Goal: Information Seeking & Learning: Learn about a topic

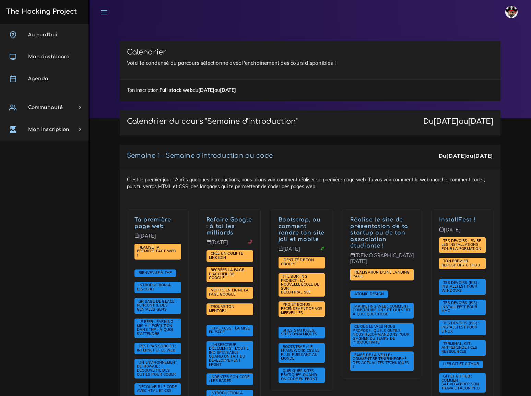
scroll to position [873, 0]
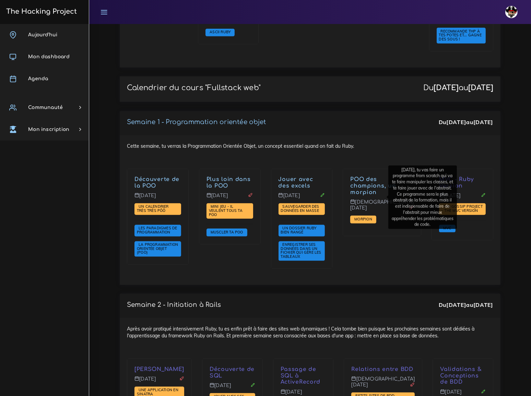
click at [388, 245] on div "POO des champions, un morpion Jeudi 25 sept. Morpion" at bounding box center [382, 223] width 89 height 109
click at [374, 217] on span "Morpion" at bounding box center [363, 219] width 21 height 5
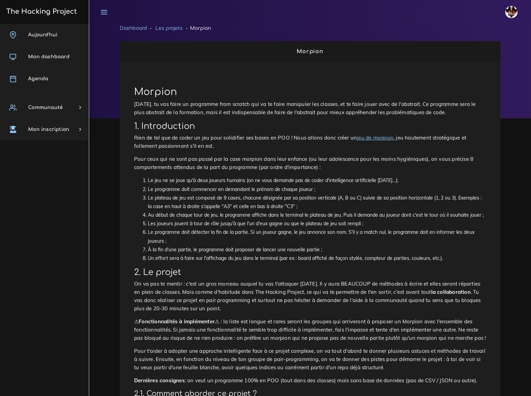
click at [286, 121] on h2 "1. Introduction" at bounding box center [310, 126] width 352 height 10
click at [336, 113] on p "Aujourd'hui, tu vas faire un programme from scratch qui va te faire manipuler l…" at bounding box center [310, 108] width 352 height 16
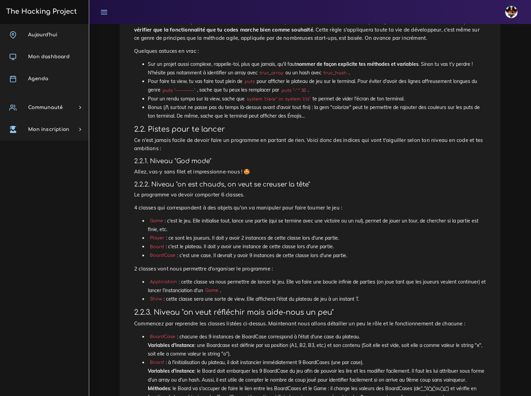
scroll to position [683, 0]
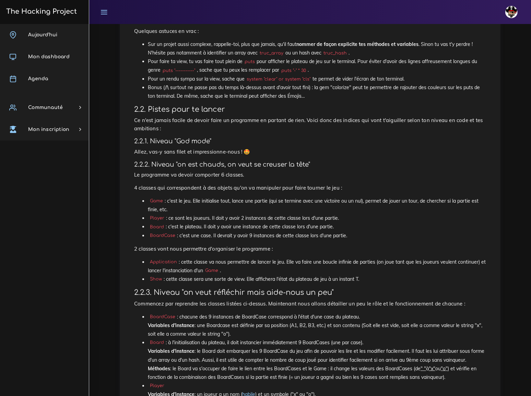
click at [290, 258] on li "Application : cette classe va nous permettre de lancer le jeu. Elle va faire un…" at bounding box center [317, 266] width 338 height 17
click at [306, 300] on p "Commencez par reprendre les classes listées ci-dessus. Maintenant nous allons d…" at bounding box center [310, 304] width 352 height 8
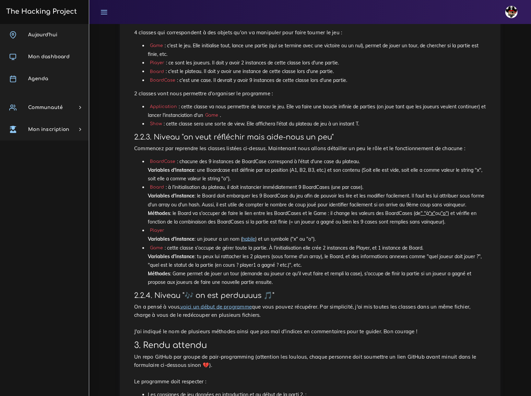
scroll to position [838, 0]
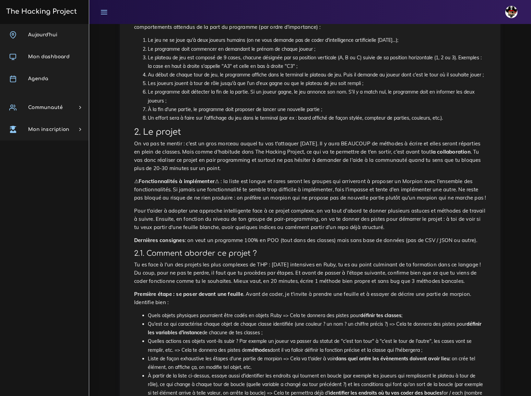
scroll to position [125, 0]
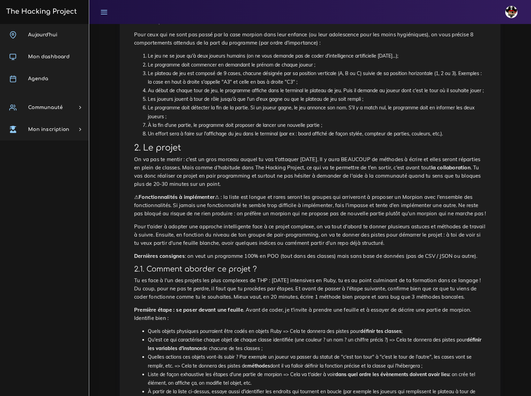
click at [397, 223] on p "Pour t'aider à adopter une approche intelligente face à ce projet complexe, on …" at bounding box center [310, 235] width 352 height 25
click at [263, 143] on h2 "2. Le projet" at bounding box center [310, 148] width 352 height 10
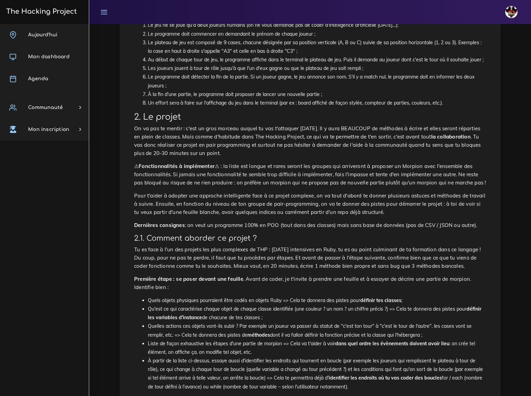
scroll to position [156, 0]
click at [320, 245] on p "Tu es face à l'un des projets les plus complexes de THP : après 2 semaines inte…" at bounding box center [310, 257] width 352 height 25
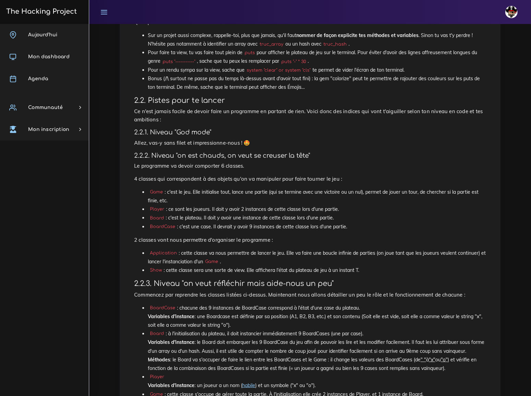
scroll to position [717, 0]
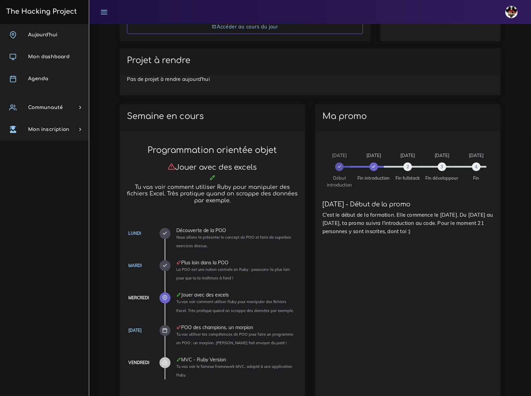
scroll to position [140, 0]
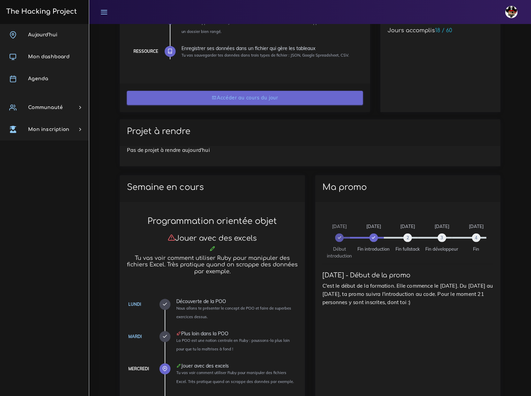
click at [235, 99] on link "Accéder au cours du jour" at bounding box center [245, 98] width 236 height 14
click at [244, 97] on link "Accéder au cours du jour" at bounding box center [245, 98] width 236 height 14
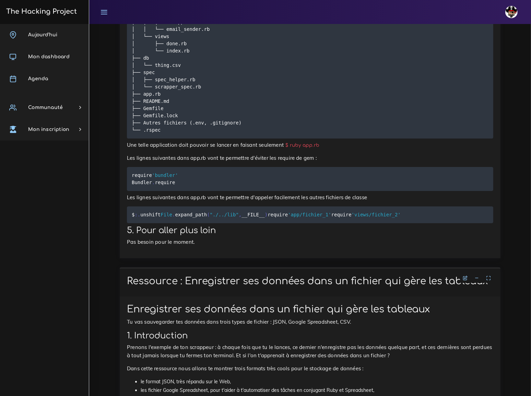
scroll to position [2465, 0]
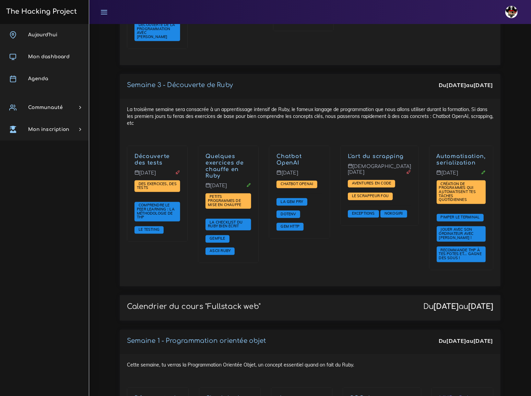
scroll to position [655, 0]
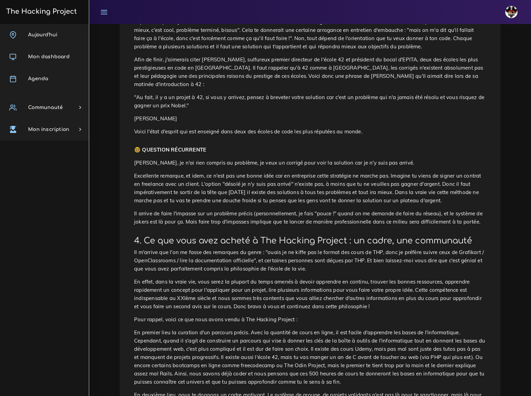
scroll to position [745, 0]
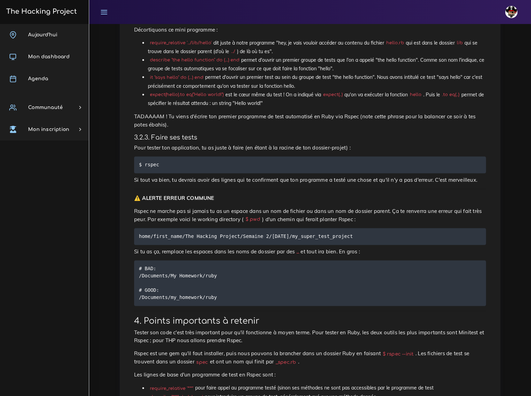
scroll to position [1140, 0]
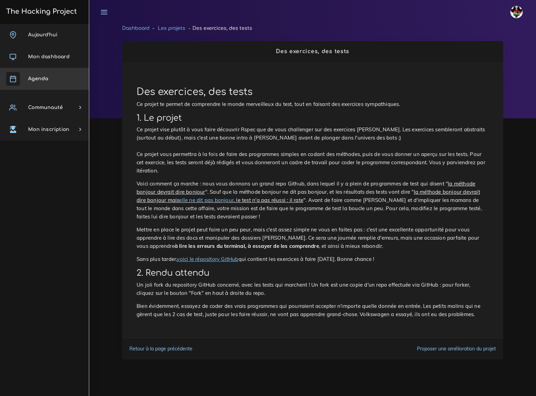
click at [44, 80] on span "Agenda" at bounding box center [38, 78] width 20 height 5
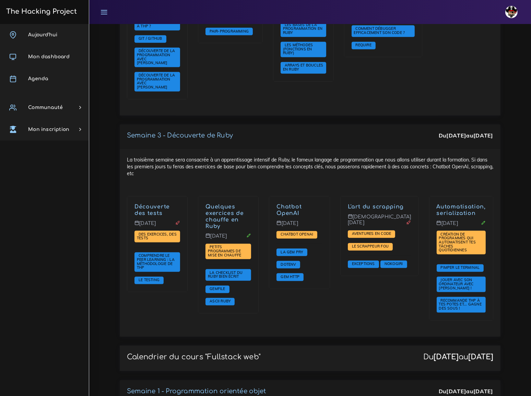
scroll to position [624, 0]
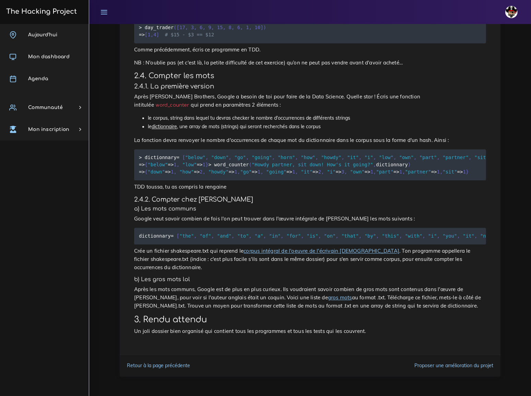
scroll to position [1582, 0]
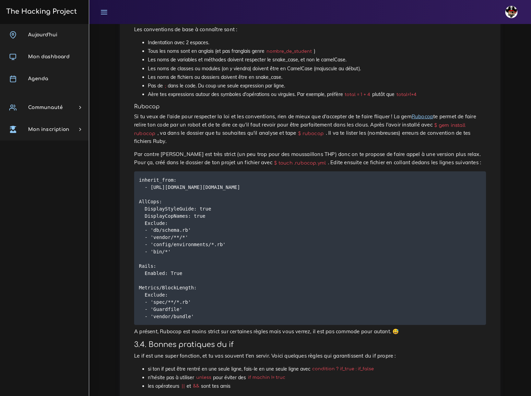
scroll to position [655, 0]
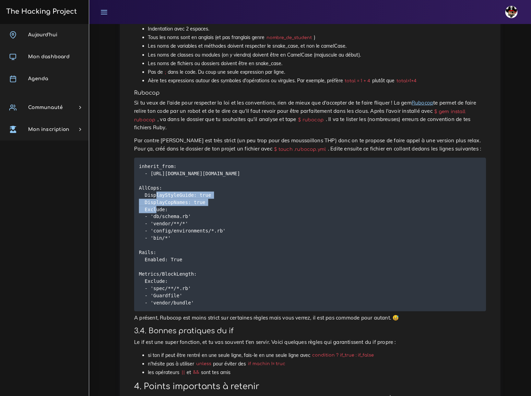
drag, startPoint x: 139, startPoint y: 152, endPoint x: 139, endPoint y: 167, distance: 15.4
click at [139, 167] on code "inherit_from: - [URL][DOMAIN_NAME][DOMAIN_NAME] AllCops: DisplayStyleGuide: tru…" at bounding box center [189, 235] width 101 height 144
copy code "DisplayStyleGuide: true DisplayCopNames: true"
click at [206, 183] on pre "inherit_from: - [URL][DOMAIN_NAME][DOMAIN_NAME] AllCops: DisplayStyleGuide: tru…" at bounding box center [310, 235] width 352 height 154
drag, startPoint x: 139, startPoint y: 197, endPoint x: 138, endPoint y: 201, distance: 4.1
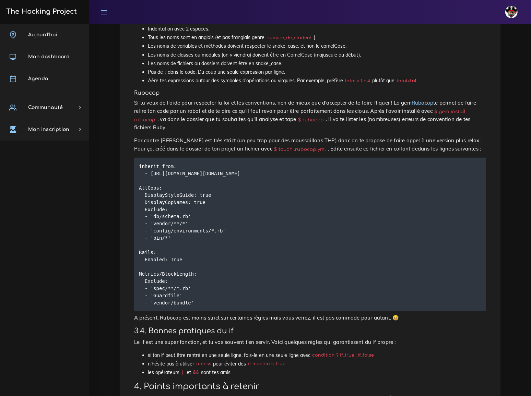
click at [138, 201] on pre "inherit_from: - [URL][DOMAIN_NAME][DOMAIN_NAME] AllCops: DisplayStyleGuide: tru…" at bounding box center [310, 235] width 352 height 154
click at [144, 200] on code "inherit_from: - [URL][DOMAIN_NAME][DOMAIN_NAME] AllCops: DisplayStyleGuide: tru…" at bounding box center [189, 235] width 101 height 144
drag, startPoint x: 139, startPoint y: 197, endPoint x: 139, endPoint y: 202, distance: 5.8
click at [139, 202] on pre "inherit_from: - [URL][DOMAIN_NAME][DOMAIN_NAME] AllCops: DisplayStyleGuide: tru…" at bounding box center [310, 235] width 352 height 154
copy code "- 'bin/*'"
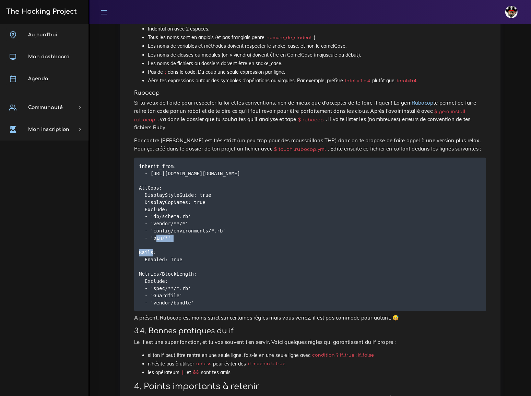
click at [216, 206] on pre "inherit_from: - [URL][DOMAIN_NAME][DOMAIN_NAME] AllCops: DisplayStyleGuide: tru…" at bounding box center [310, 235] width 352 height 154
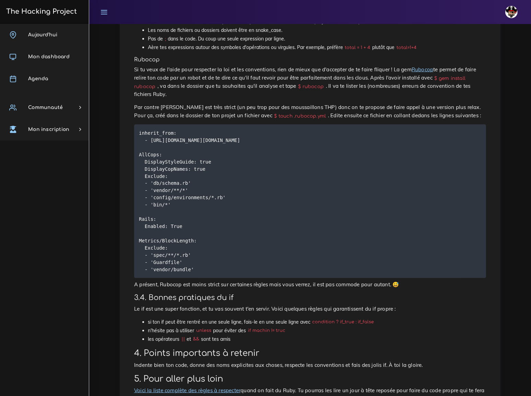
scroll to position [721, 0]
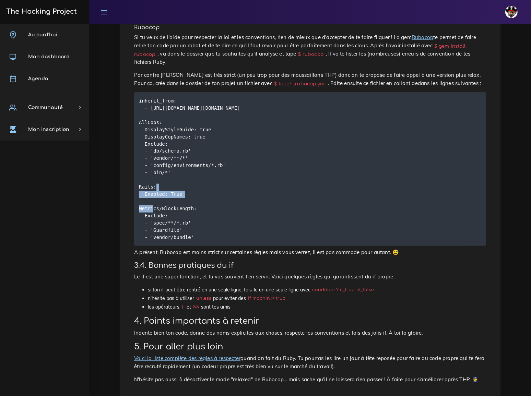
drag, startPoint x: 139, startPoint y: 146, endPoint x: 136, endPoint y: 160, distance: 13.7
click at [136, 160] on pre "inherit_from: - [URL][DOMAIN_NAME][DOMAIN_NAME] AllCops: DisplayStyleGuide: tru…" at bounding box center [310, 169] width 352 height 154
copy code "Rails: Enabled: True"
drag, startPoint x: 139, startPoint y: 167, endPoint x: 194, endPoint y: 196, distance: 61.7
click at [194, 196] on pre "inherit_from: - [URL][DOMAIN_NAME][DOMAIN_NAME] AllCops: DisplayStyleGuide: tru…" at bounding box center [310, 169] width 352 height 154
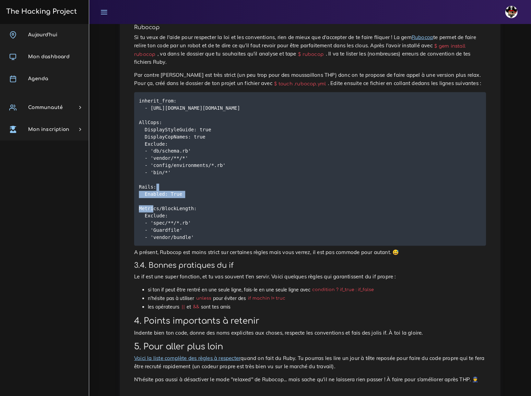
copy code "Metrics/BlockLength: Exclude: - 'spec/**/*.rb' - 'Guardfile' - 'vendor/bundle'"
